Goal: Transaction & Acquisition: Purchase product/service

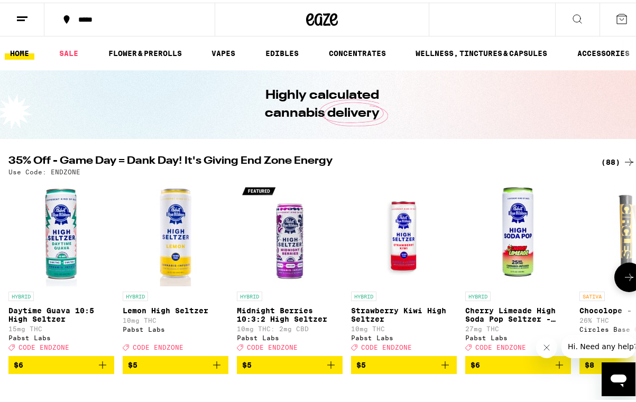
click at [623, 273] on icon at bounding box center [629, 275] width 13 height 13
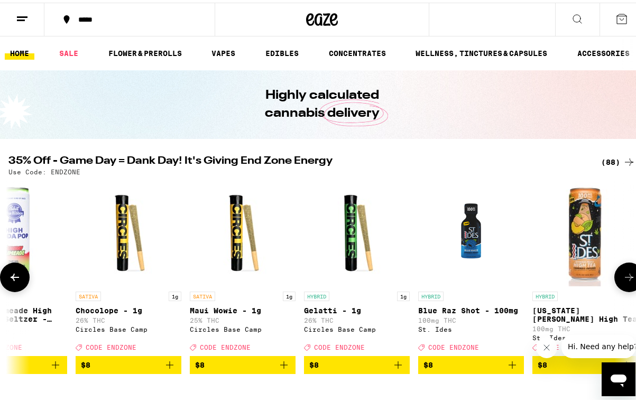
click at [623, 279] on icon at bounding box center [629, 275] width 13 height 13
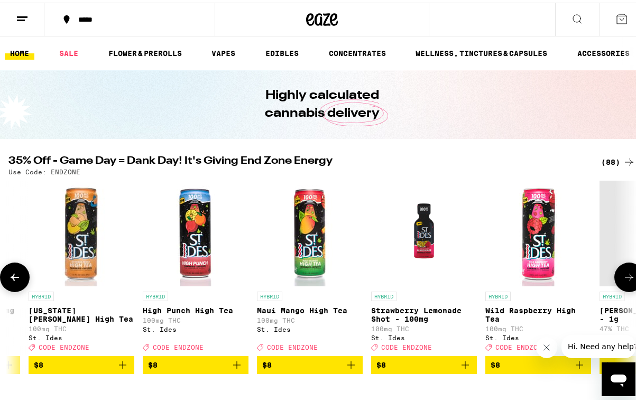
click at [623, 279] on icon at bounding box center [629, 275] width 13 height 13
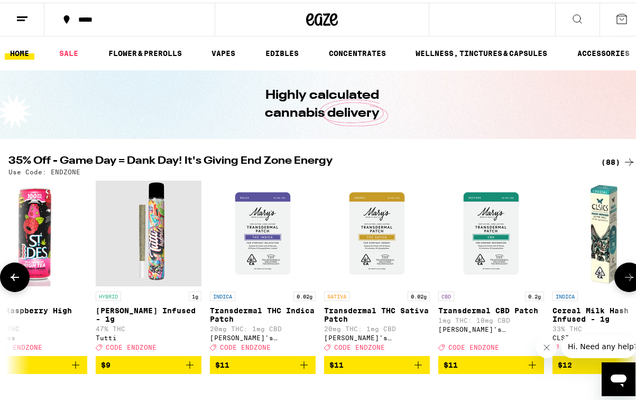
click at [623, 279] on icon at bounding box center [629, 275] width 13 height 13
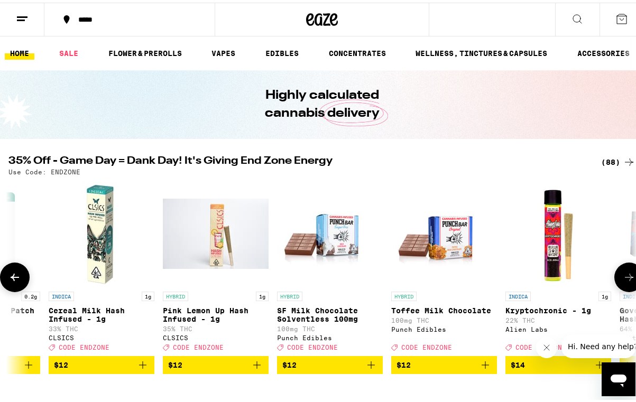
click at [623, 279] on icon at bounding box center [629, 275] width 13 height 13
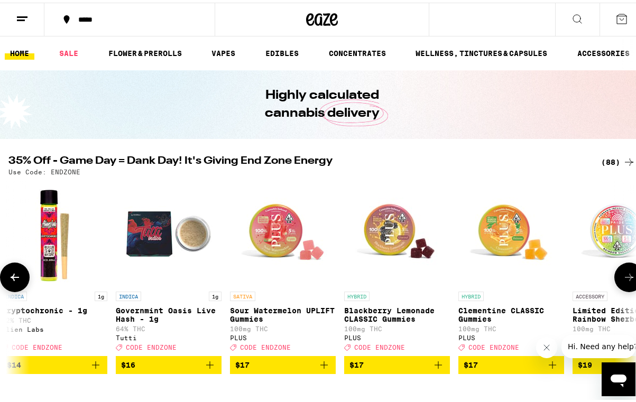
click at [623, 279] on icon at bounding box center [629, 275] width 13 height 13
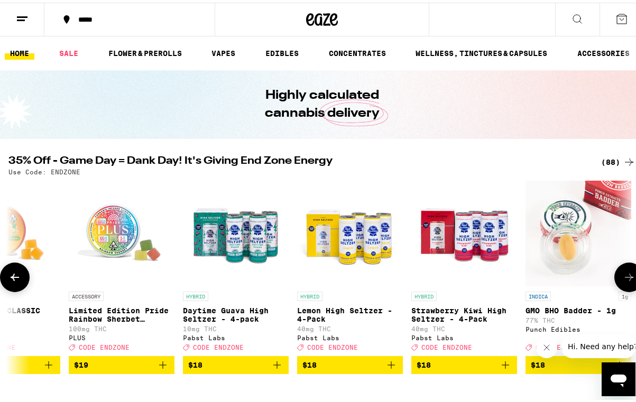
click at [623, 279] on icon at bounding box center [629, 275] width 13 height 13
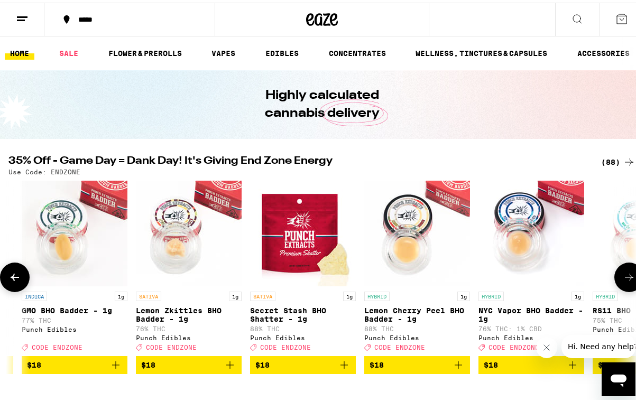
click at [623, 279] on icon at bounding box center [629, 275] width 13 height 13
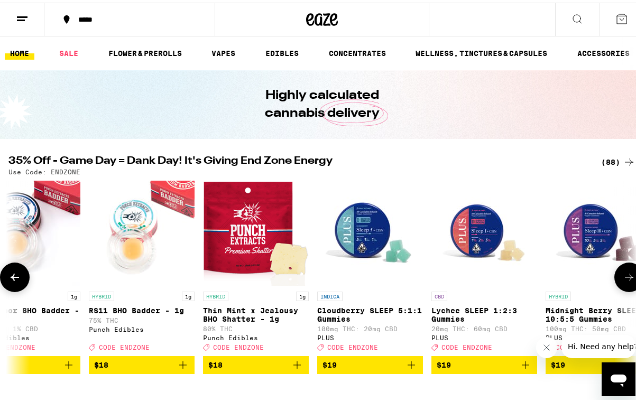
click at [623, 279] on icon at bounding box center [629, 275] width 13 height 13
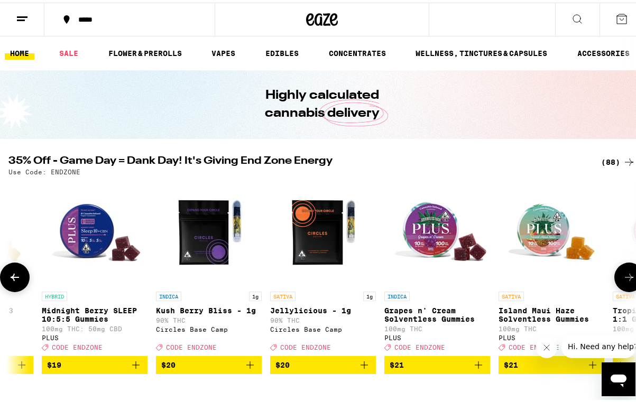
click at [623, 279] on icon at bounding box center [629, 275] width 13 height 13
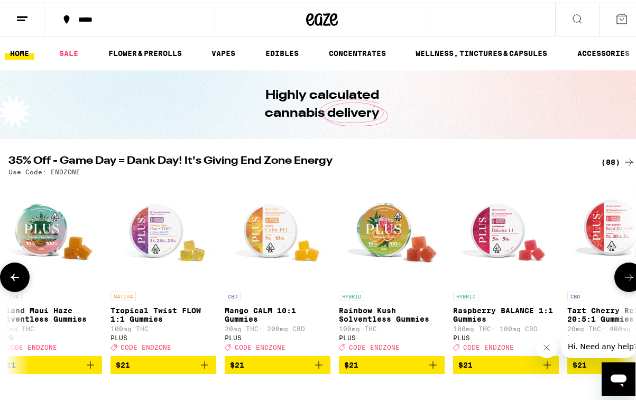
click at [623, 279] on icon at bounding box center [629, 275] width 13 height 13
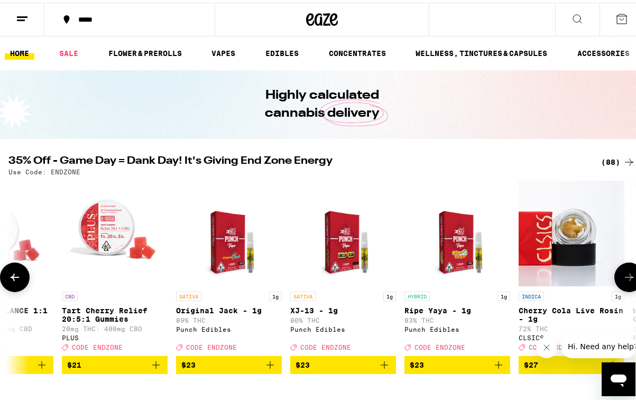
click at [623, 279] on icon at bounding box center [629, 275] width 13 height 13
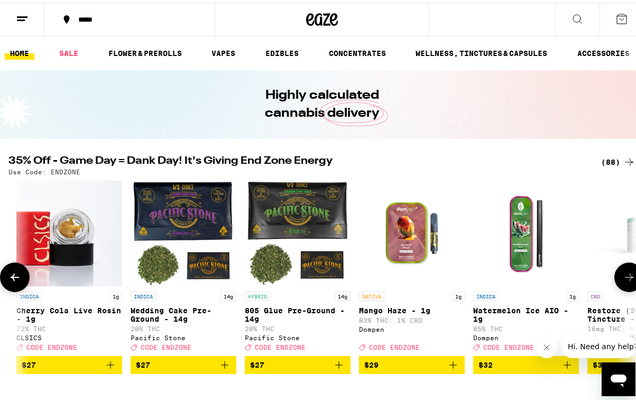
scroll to position [0, 6047]
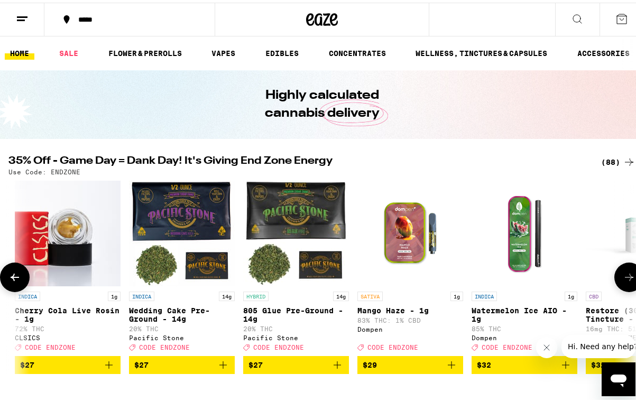
click at [225, 369] on icon "Add to bag" at bounding box center [223, 362] width 13 height 13
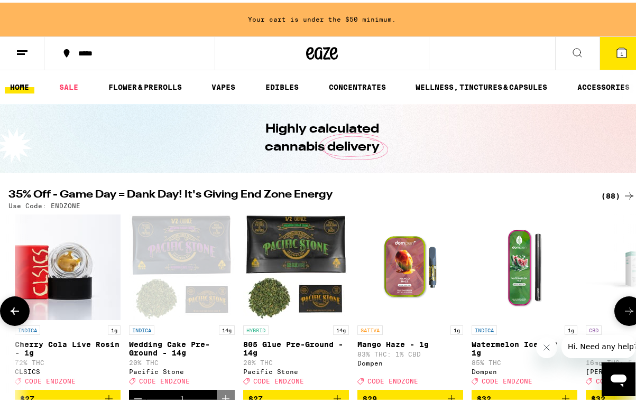
scroll to position [229, 0]
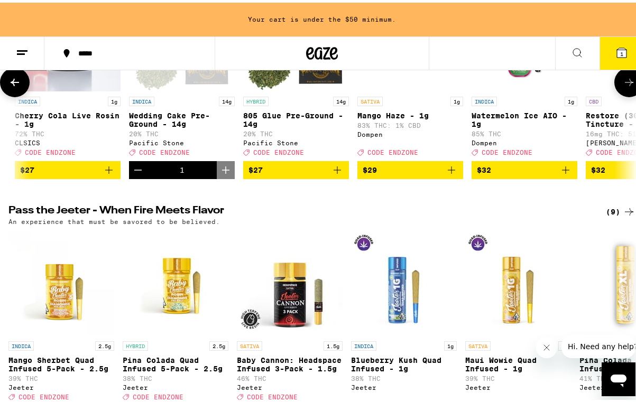
click at [343, 174] on icon "Add to bag" at bounding box center [337, 167] width 13 height 13
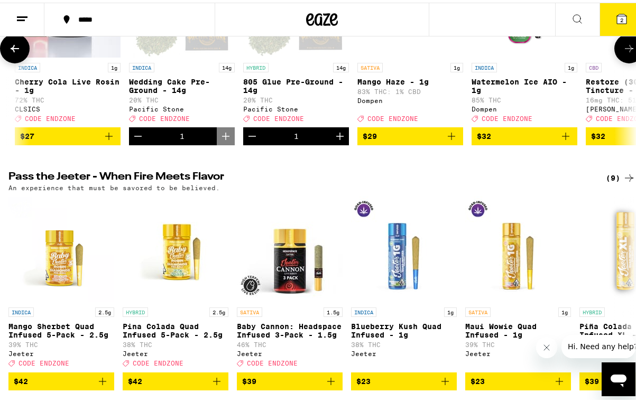
scroll to position [195, 0]
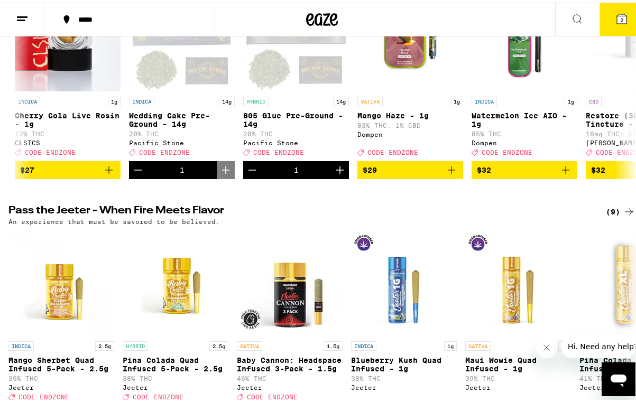
click at [617, 12] on icon at bounding box center [622, 17] width 10 height 10
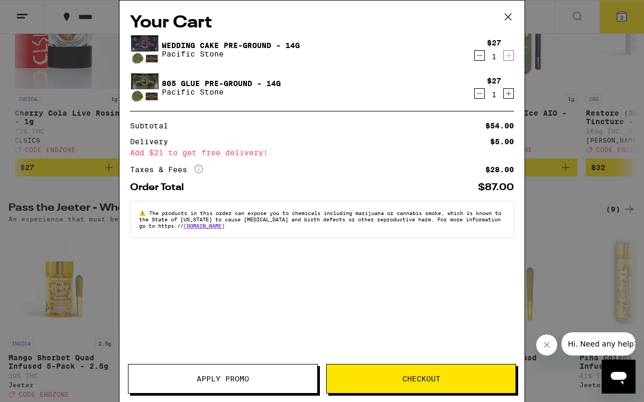
click at [217, 380] on span "Apply Promo" at bounding box center [223, 378] width 52 height 7
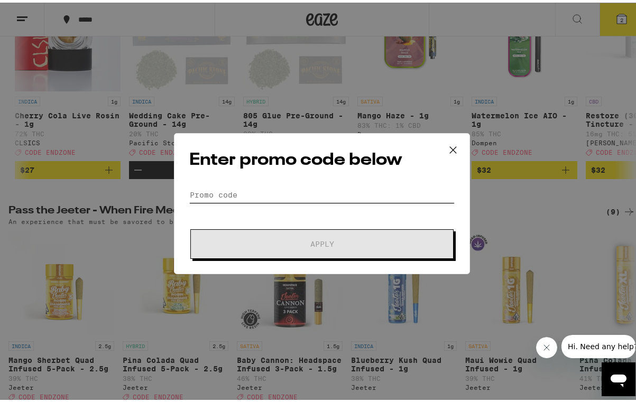
click at [241, 199] on input "Promo Code" at bounding box center [321, 193] width 265 height 16
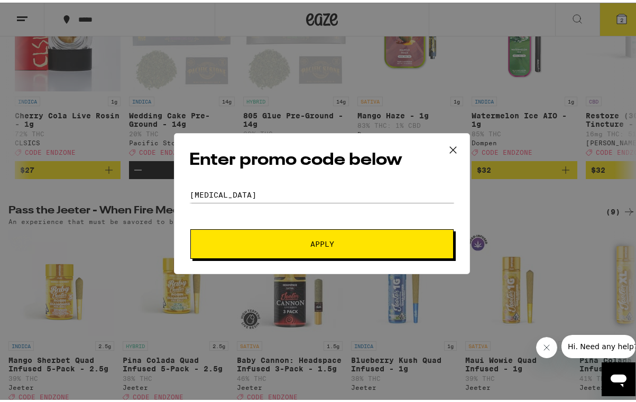
click at [238, 225] on form "Promo Code [MEDICAL_DATA] Apply" at bounding box center [321, 221] width 265 height 72
click at [238, 235] on button "Apply" at bounding box center [321, 242] width 263 height 30
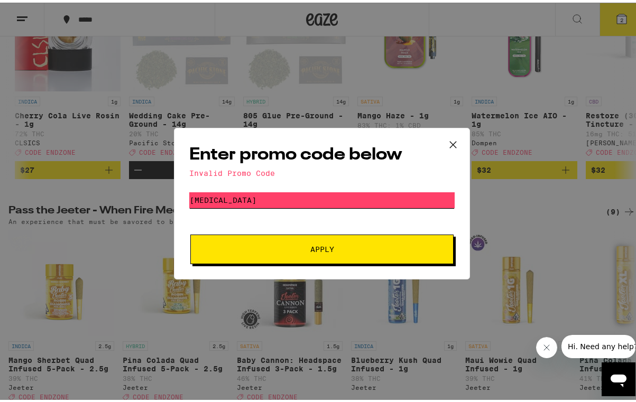
click at [194, 200] on input "[MEDICAL_DATA]" at bounding box center [321, 198] width 265 height 16
type input "ENDZONE"
click at [190, 232] on button "Apply" at bounding box center [321, 247] width 263 height 30
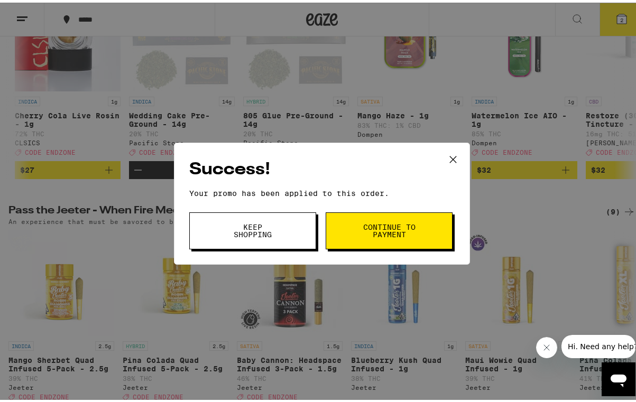
click at [394, 236] on span "Continue to payment" at bounding box center [389, 228] width 54 height 15
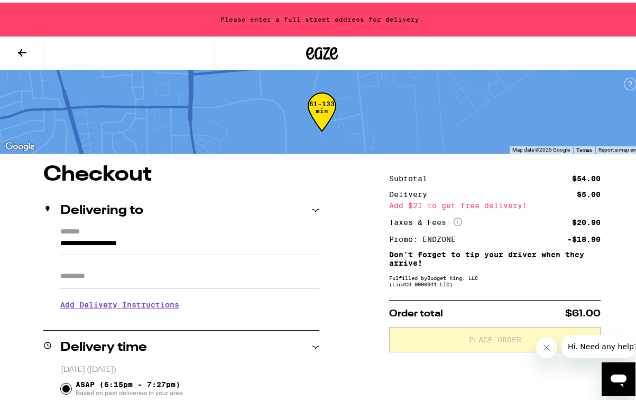
click at [165, 253] on input "**********" at bounding box center [189, 244] width 259 height 18
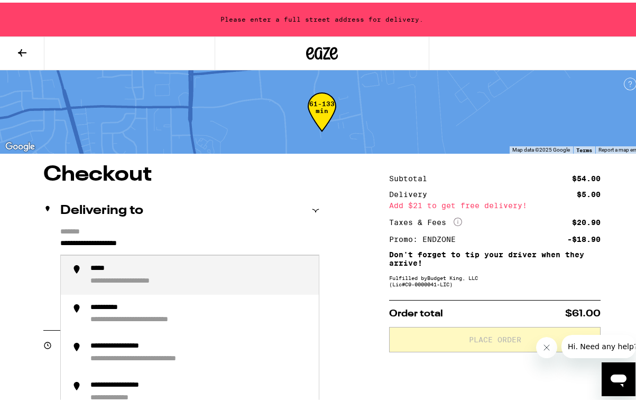
click at [153, 235] on input "**********" at bounding box center [189, 244] width 259 height 18
click at [90, 228] on label "*******" at bounding box center [189, 230] width 259 height 10
click at [90, 235] on input "**********" at bounding box center [189, 244] width 259 height 18
click at [89, 227] on label "*******" at bounding box center [189, 230] width 259 height 10
click at [89, 235] on input "**********" at bounding box center [189, 244] width 259 height 18
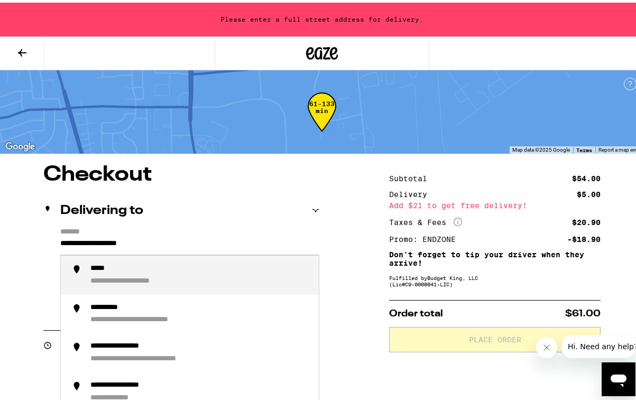
click at [314, 211] on icon at bounding box center [315, 208] width 7 height 7
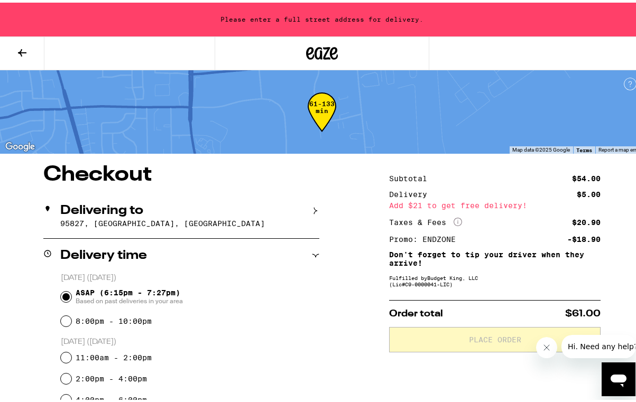
click at [314, 211] on icon at bounding box center [315, 208] width 7 height 7
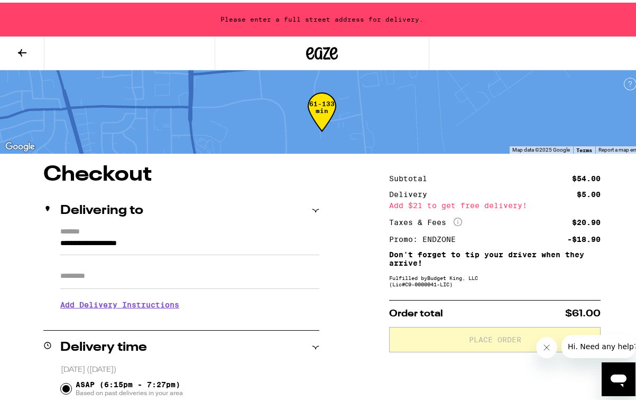
click at [315, 207] on icon at bounding box center [315, 208] width 7 height 7
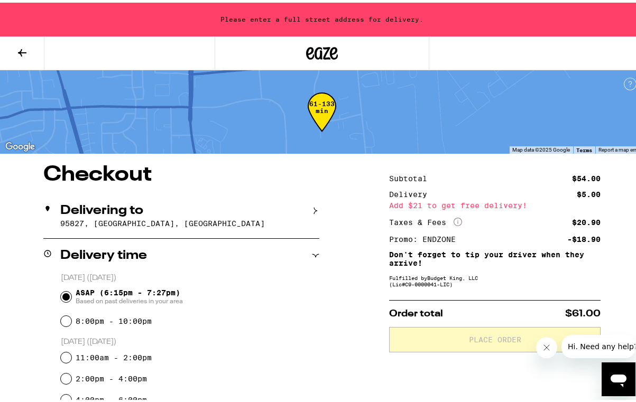
click at [159, 224] on p "95827, [GEOGRAPHIC_DATA], [GEOGRAPHIC_DATA]" at bounding box center [189, 221] width 259 height 8
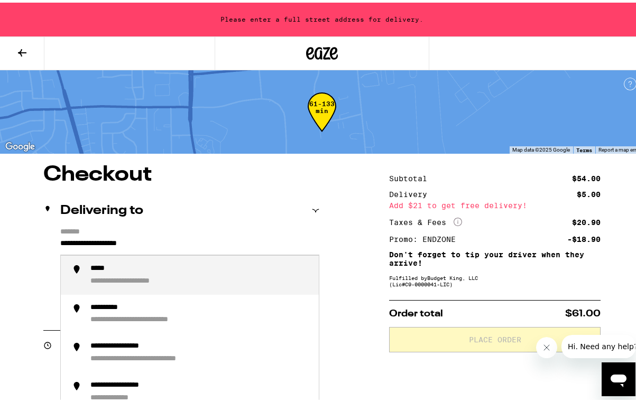
click at [131, 235] on input "**********" at bounding box center [189, 244] width 259 height 18
drag, startPoint x: 141, startPoint y: 235, endPoint x: 76, endPoint y: 235, distance: 65.0
click at [76, 235] on input "**********" at bounding box center [189, 244] width 259 height 18
click at [60, 240] on input "**********" at bounding box center [189, 244] width 259 height 18
drag, startPoint x: 79, startPoint y: 243, endPoint x: 44, endPoint y: 235, distance: 36.2
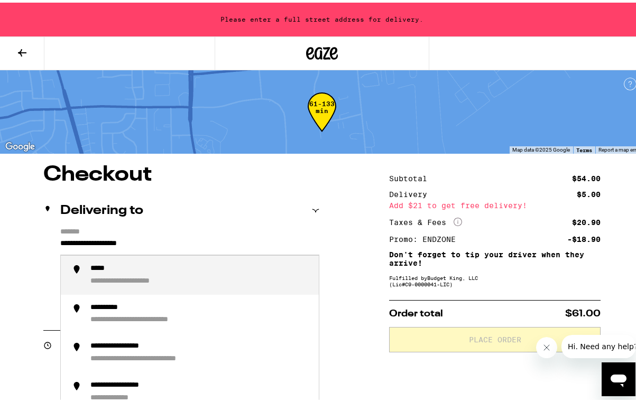
click at [44, 235] on div "**********" at bounding box center [181, 270] width 276 height 91
drag, startPoint x: 179, startPoint y: 244, endPoint x: 39, endPoint y: 232, distance: 141.2
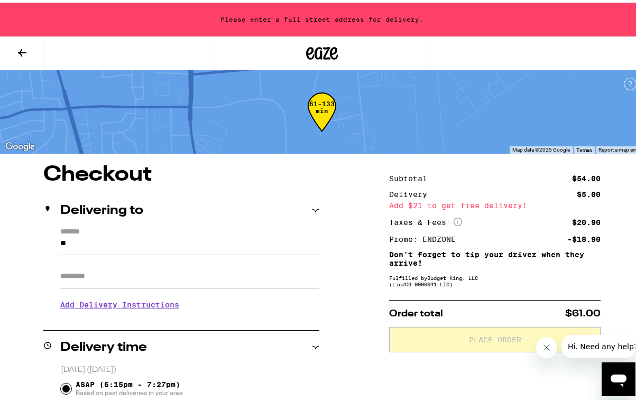
type input "*"
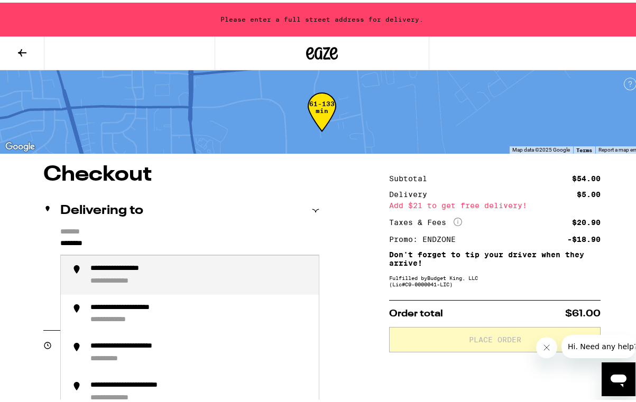
click at [124, 271] on div "**********" at bounding box center [133, 267] width 86 height 10
type input "**********"
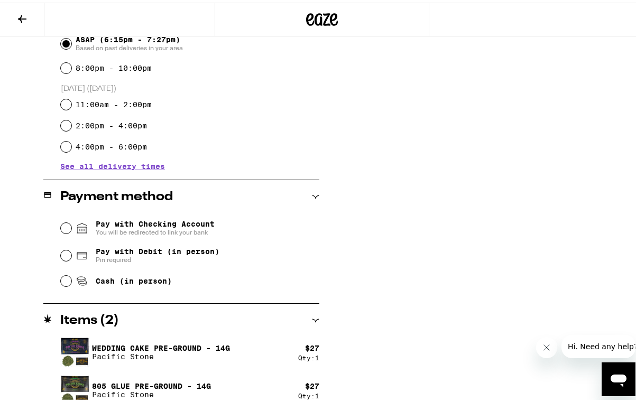
scroll to position [321, 0]
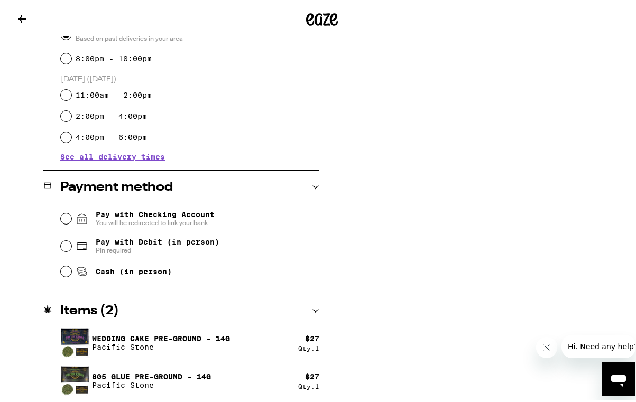
click at [150, 243] on span "Pay with Debit (in person)" at bounding box center [158, 239] width 124 height 8
click at [71, 243] on input "Pay with Debit (in person) Pin required" at bounding box center [66, 243] width 11 height 11
radio input "true"
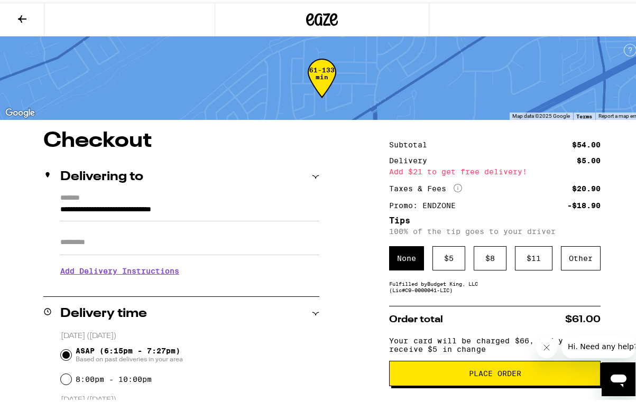
scroll to position [229, 0]
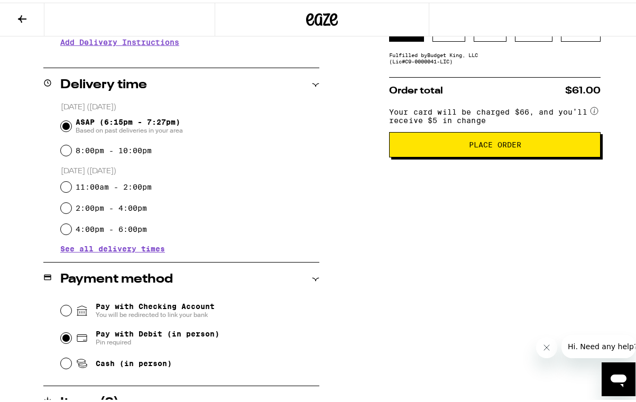
click at [438, 146] on span "Place Order" at bounding box center [495, 142] width 194 height 7
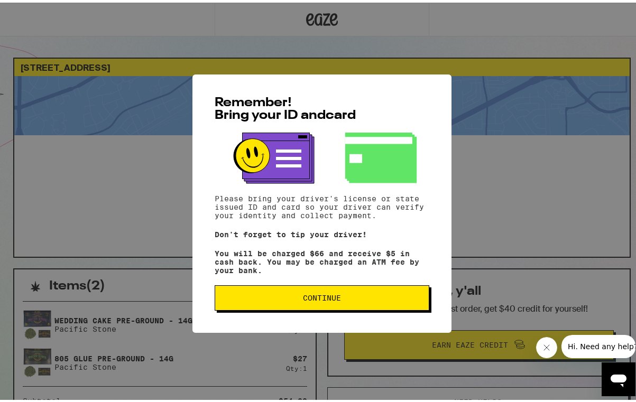
click at [327, 297] on span "Continue" at bounding box center [322, 295] width 38 height 7
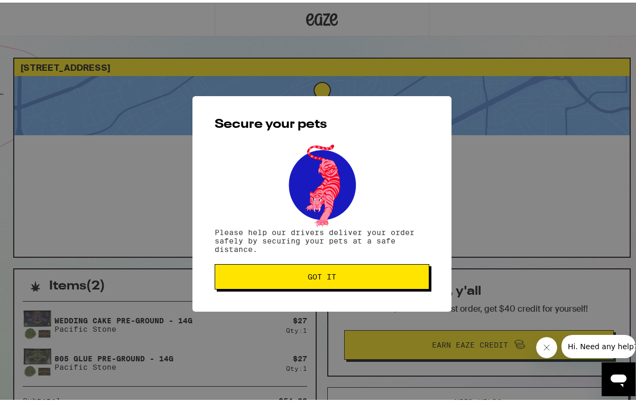
scroll to position [183, 0]
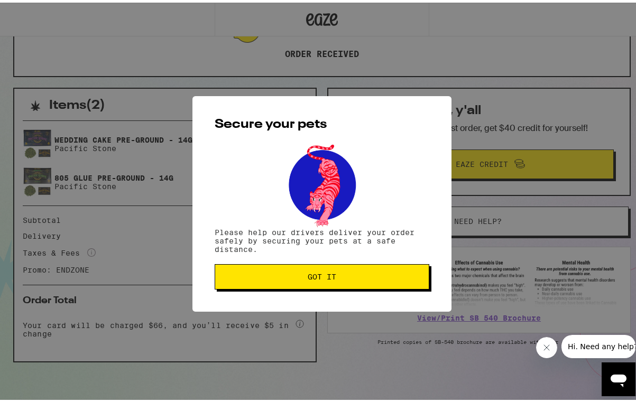
click at [315, 272] on span "Got it" at bounding box center [322, 274] width 29 height 7
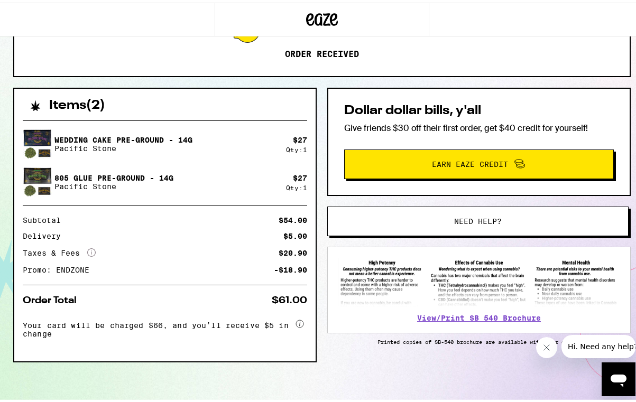
scroll to position [0, 0]
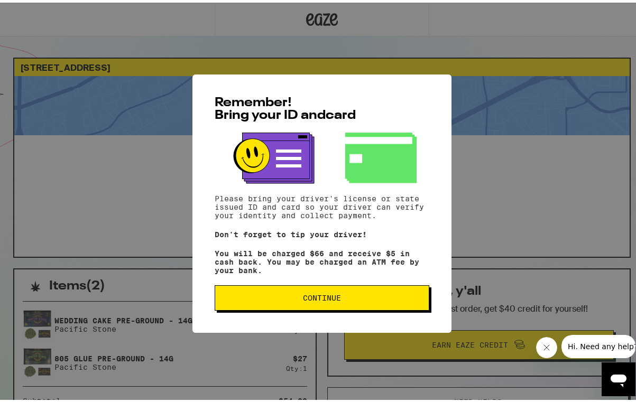
click at [337, 320] on div "Remember! Bring your ID and card Please bring your driver's license or state is…" at bounding box center [321, 201] width 259 height 259
click at [329, 299] on span "Continue" at bounding box center [322, 295] width 38 height 7
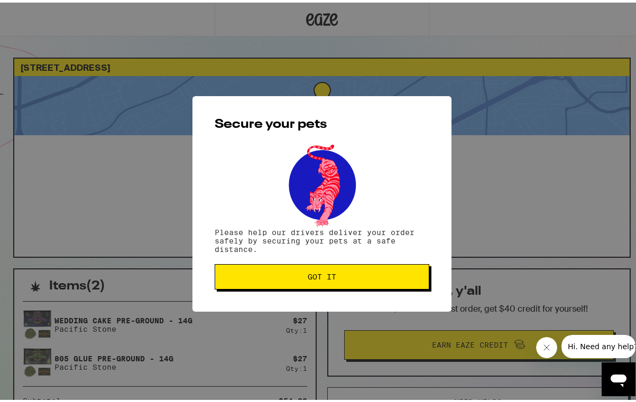
click at [332, 278] on span "Got it" at bounding box center [322, 274] width 29 height 7
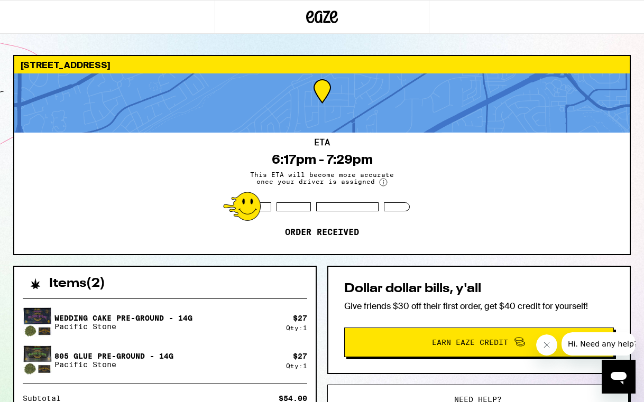
click at [93, 132] on div at bounding box center [321, 102] width 615 height 59
click at [127, 180] on div "ETA 6:17pm - 7:29pm This ETA will become more accurate once your driver is assi…" at bounding box center [321, 194] width 615 height 122
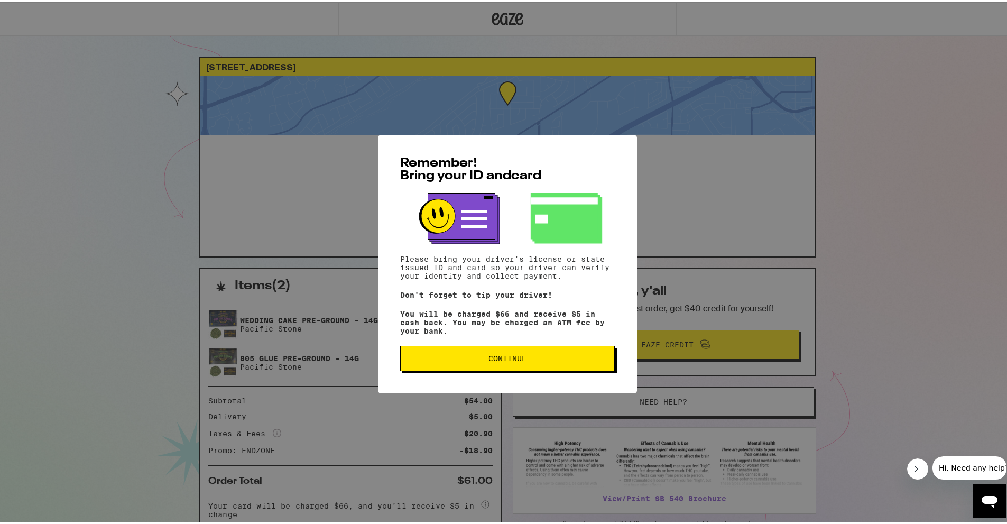
click at [449, 360] on span "Continue" at bounding box center [507, 356] width 197 height 7
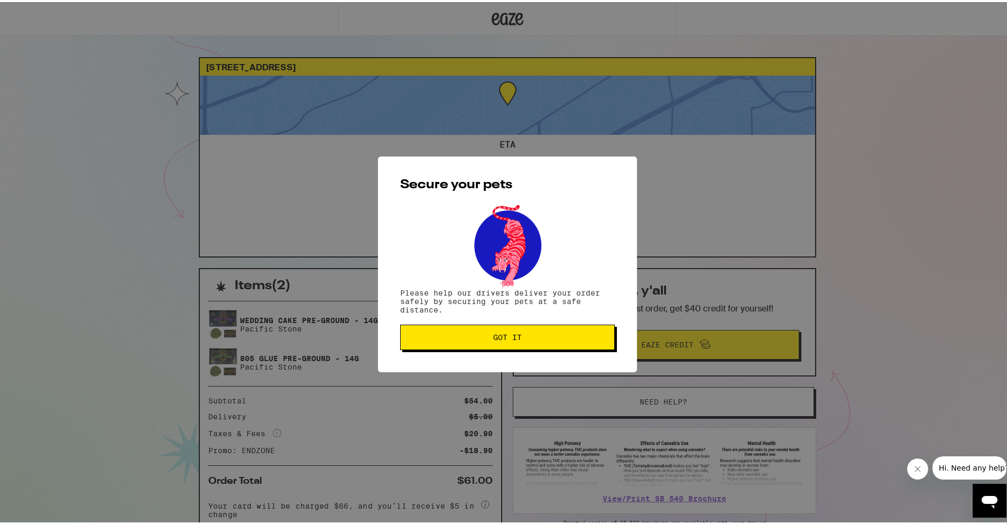
drag, startPoint x: 449, startPoint y: 360, endPoint x: 403, endPoint y: 271, distance: 100.3
click at [403, 271] on div at bounding box center [507, 243] width 215 height 87
click at [436, 347] on button "Got it" at bounding box center [507, 335] width 215 height 25
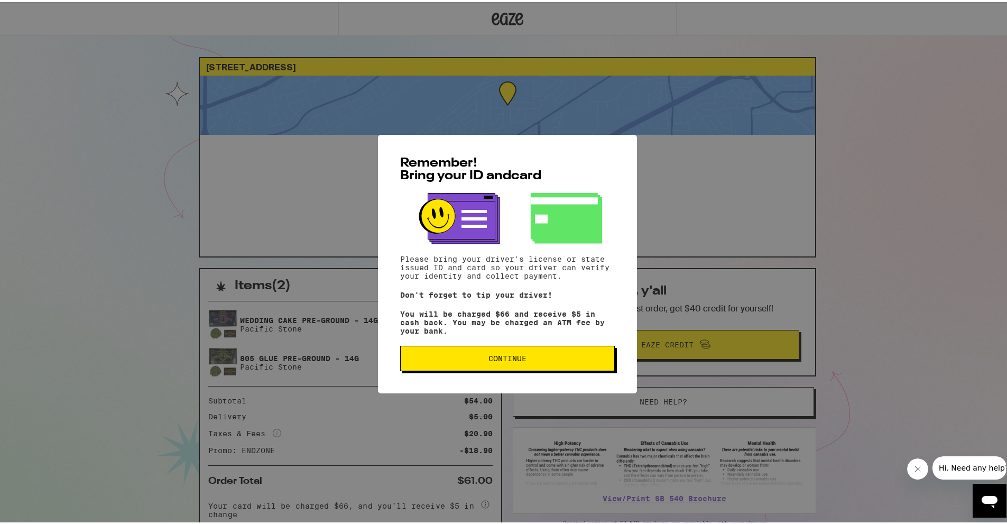
click at [466, 354] on button "Continue" at bounding box center [507, 356] width 215 height 25
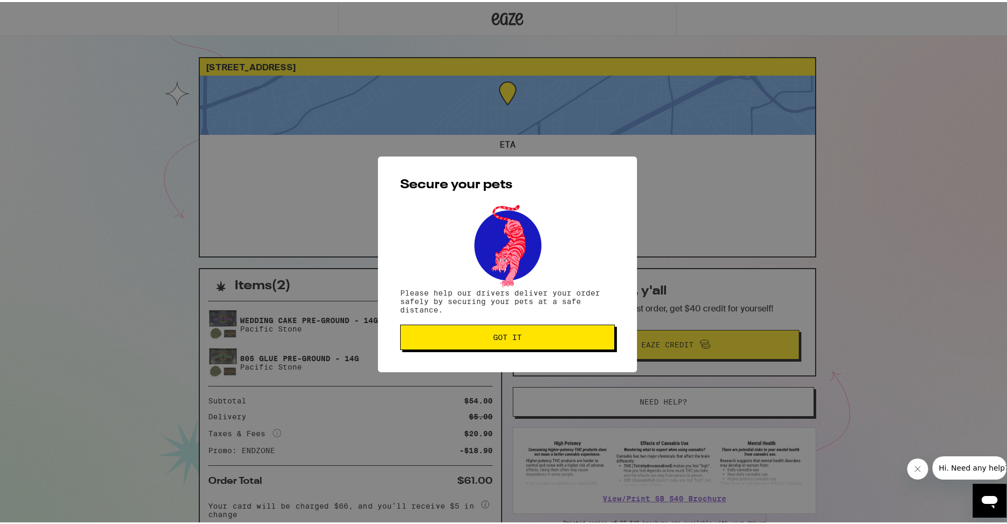
drag, startPoint x: 466, startPoint y: 354, endPoint x: 446, endPoint y: 321, distance: 38.4
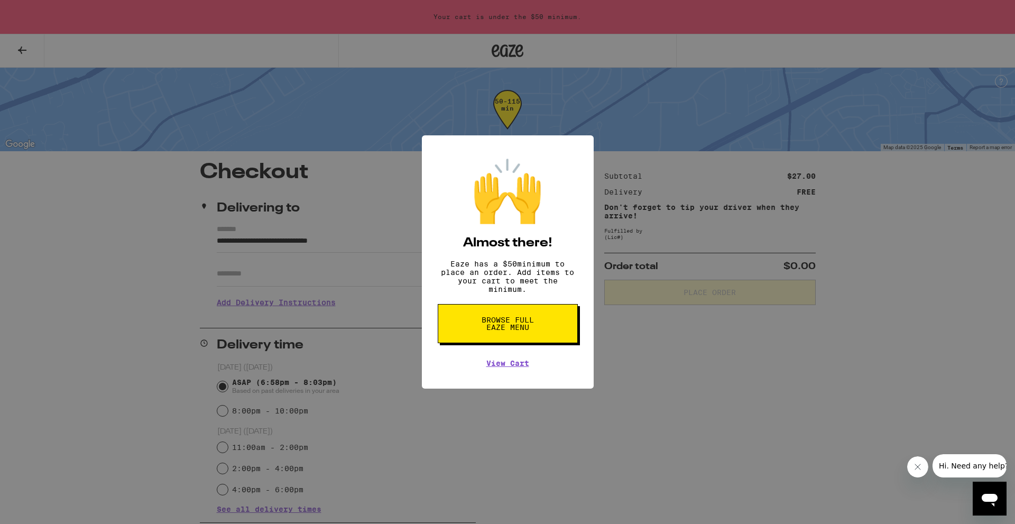
click at [381, 206] on div "🙌 Almost there! Eaze has a $ 50 minimum to place an order. Add items to your ca…" at bounding box center [507, 262] width 1015 height 524
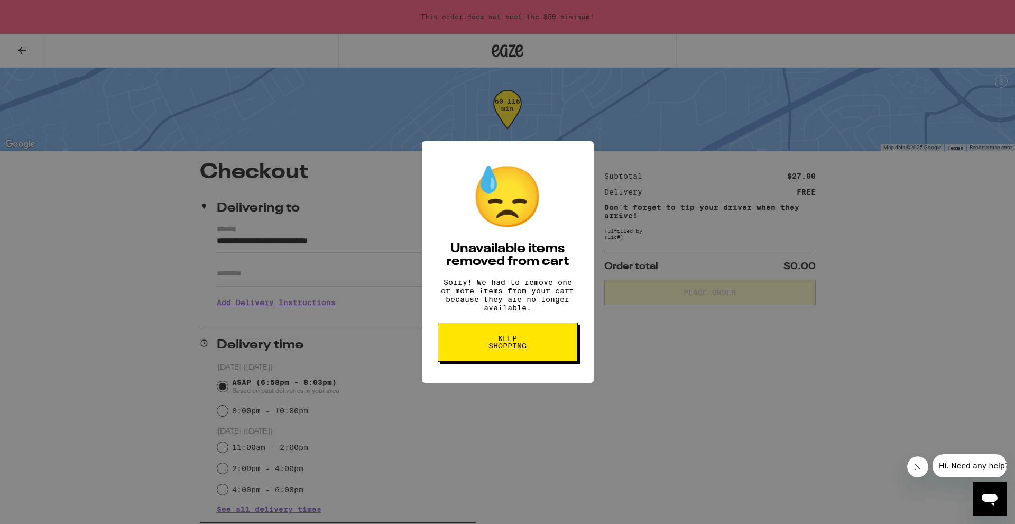
click at [385, 211] on div "😓 Unavailable items removed from cart Sorry! We had to remove one or more items…" at bounding box center [507, 262] width 1015 height 524
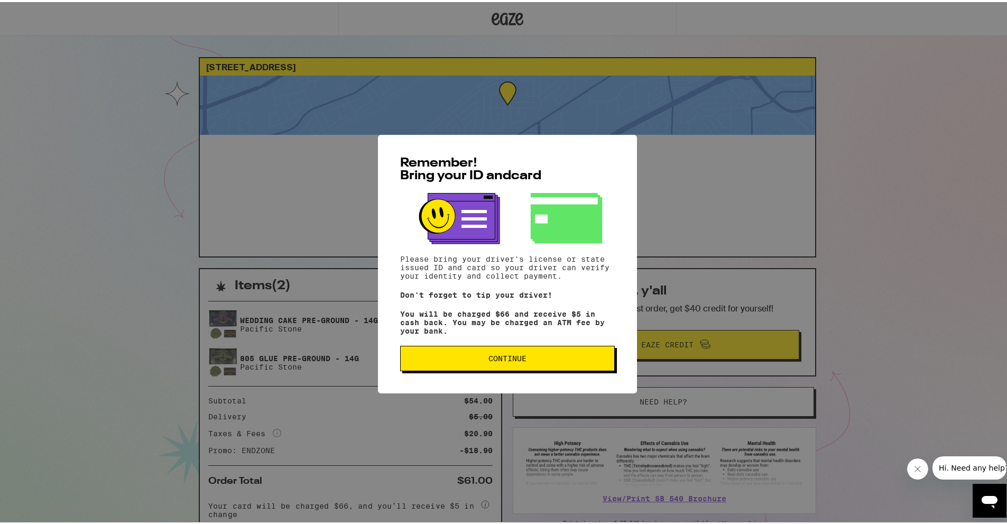
click at [485, 365] on button "Continue" at bounding box center [507, 356] width 215 height 25
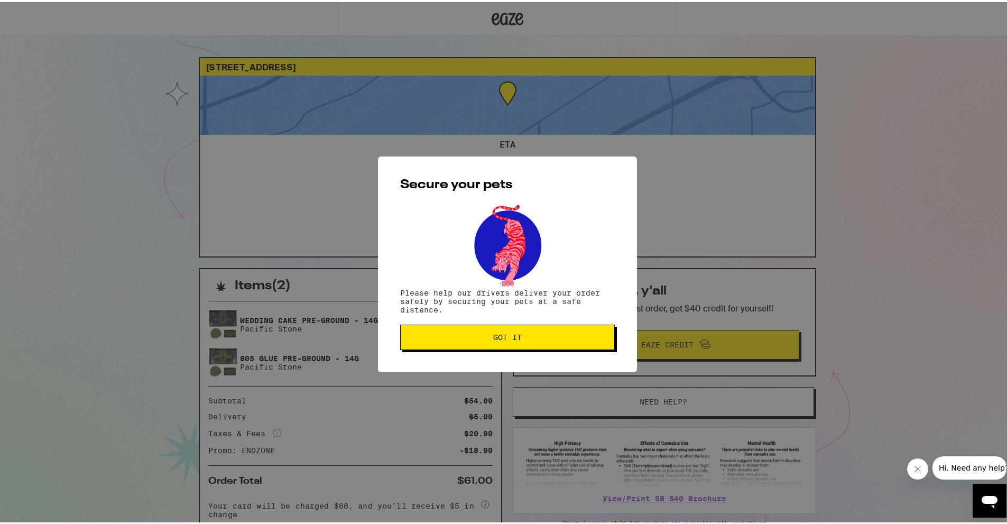
click at [464, 348] on button "Got it" at bounding box center [507, 335] width 215 height 25
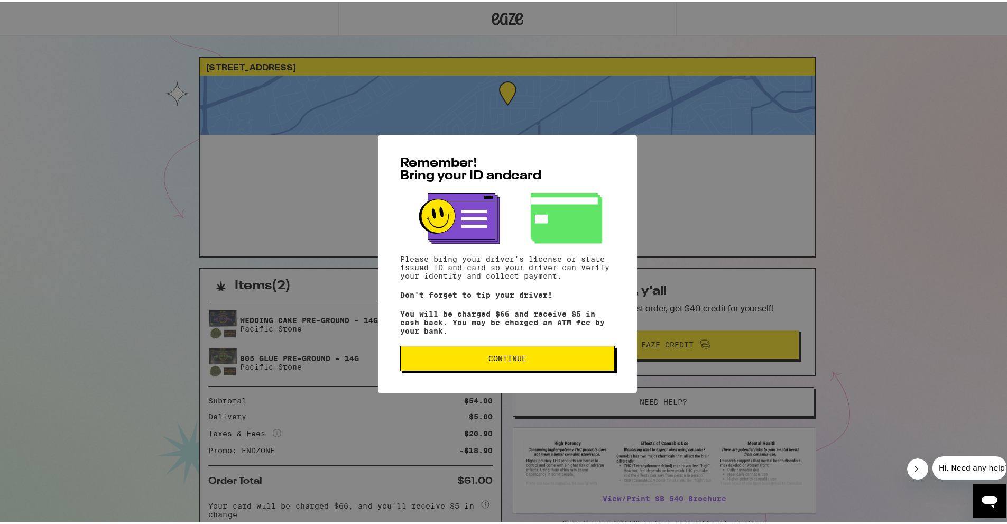
click at [450, 369] on button "Continue" at bounding box center [507, 356] width 215 height 25
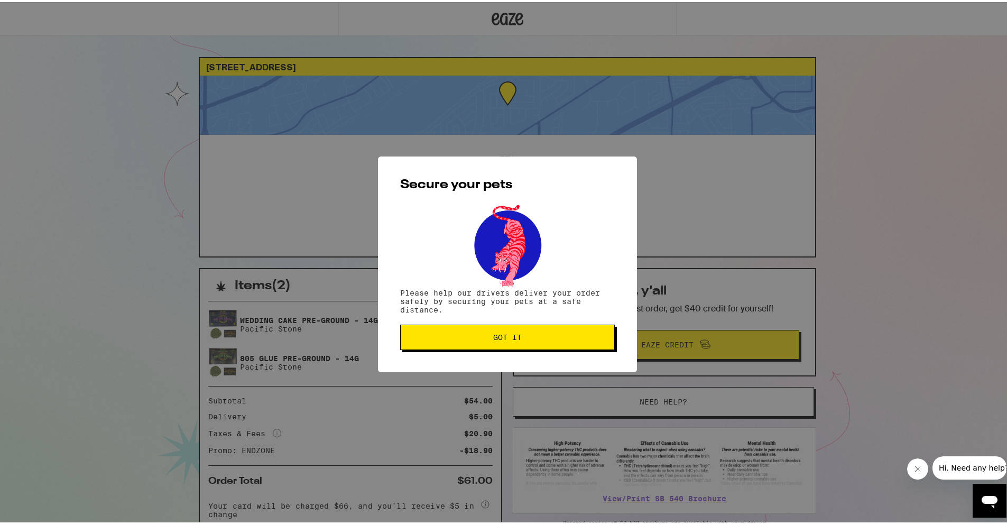
click at [490, 345] on button "Got it" at bounding box center [507, 335] width 215 height 25
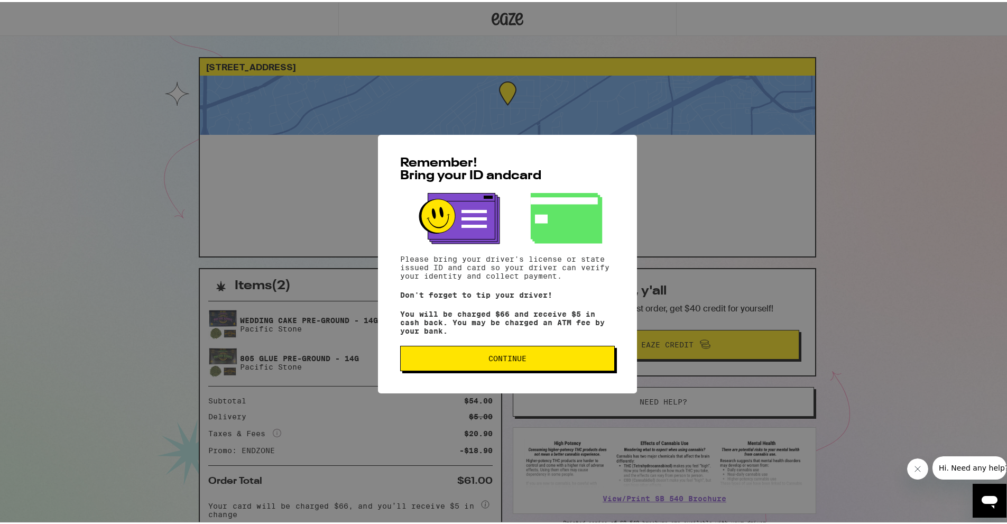
click at [465, 358] on span "Continue" at bounding box center [507, 356] width 197 height 7
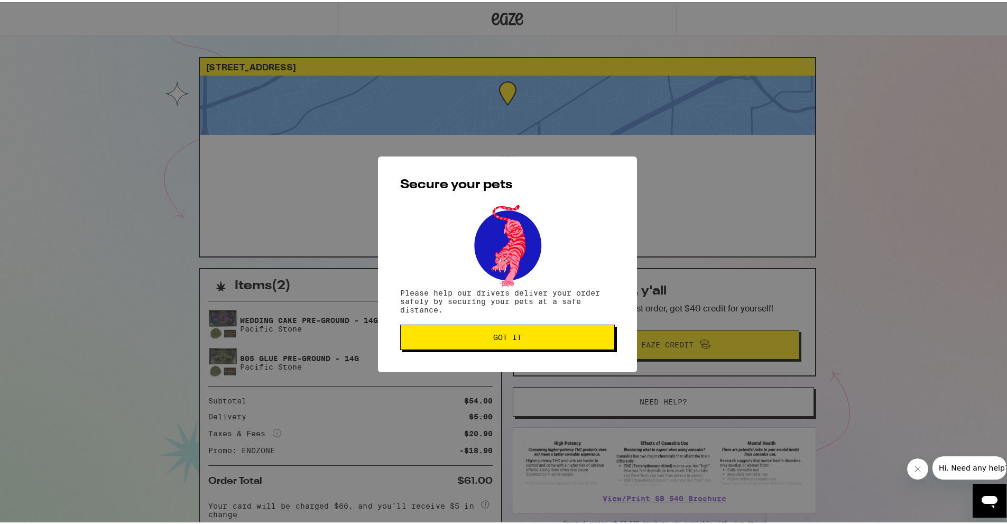
click at [447, 334] on span "Got it" at bounding box center [507, 335] width 197 height 7
